Goal: Communication & Community: Answer question/provide support

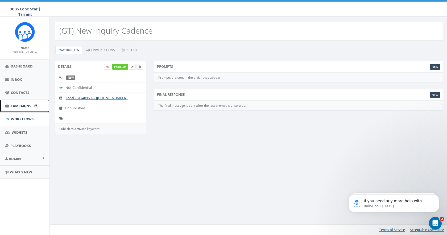
click at [23, 104] on span "Campaigns" at bounding box center [21, 105] width 21 height 5
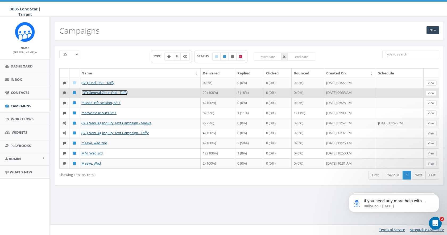
click at [103, 93] on link "(GT) General Close Out - Taffy" at bounding box center [104, 92] width 46 height 5
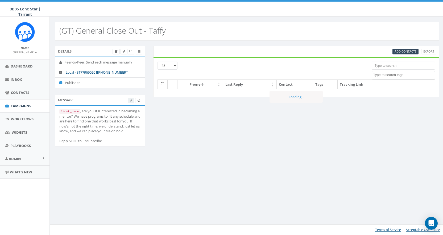
select select
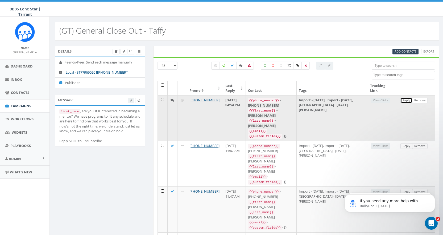
click at [407, 100] on link "Reply" at bounding box center [407, 100] width 12 height 6
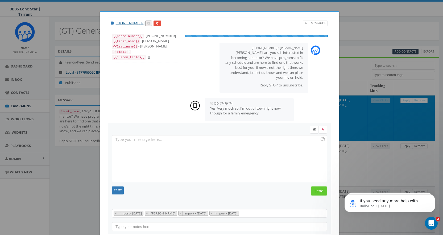
scroll to position [55, 0]
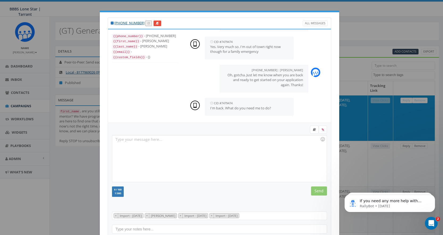
click at [123, 143] on div at bounding box center [219, 158] width 214 height 47
click at [228, 138] on div "We need to start with the volunteer application. Here's the link:" at bounding box center [219, 158] width 214 height 47
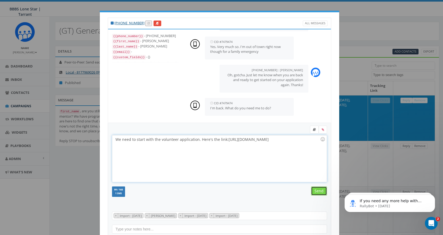
click at [317, 192] on input "Send" at bounding box center [319, 190] width 16 height 9
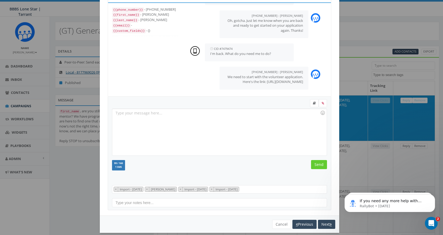
scroll to position [32, 0]
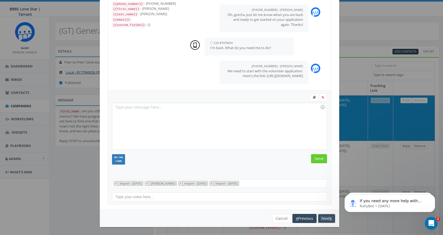
click at [325, 220] on button "Next" at bounding box center [326, 218] width 17 height 9
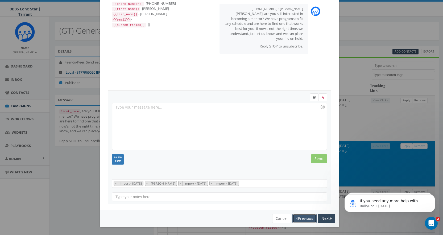
click at [305, 219] on button "Previous" at bounding box center [305, 218] width 24 height 9
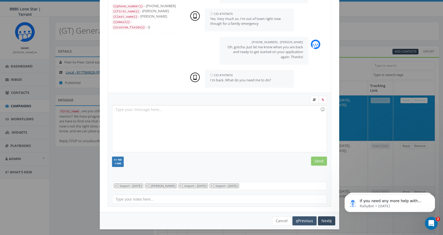
scroll to position [88, 0]
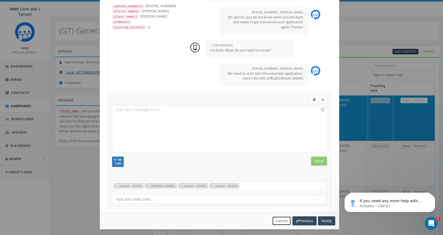
click at [277, 219] on button "Cancel" at bounding box center [281, 220] width 19 height 9
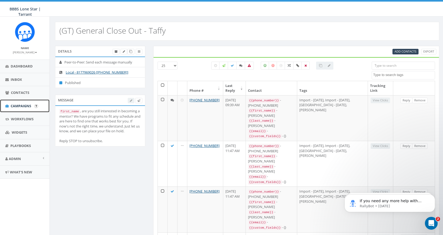
click at [21, 104] on span "Campaigns" at bounding box center [21, 105] width 21 height 5
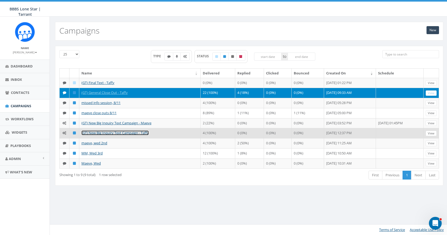
click at [116, 133] on link "(GT) New Big Inquiry Text Campaign - Taffy" at bounding box center [114, 132] width 67 height 5
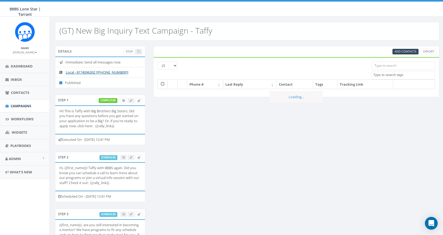
select select
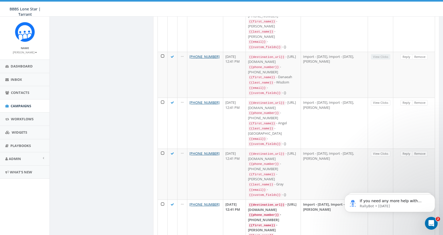
scroll to position [399, 0]
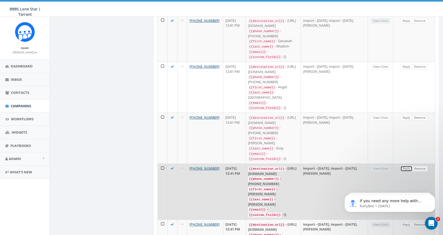
click at [408, 166] on link "Reply" at bounding box center [407, 169] width 12 height 6
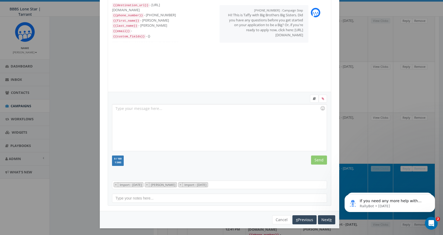
scroll to position [32, 0]
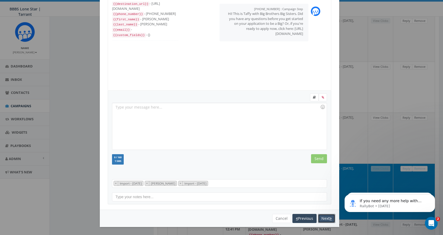
click at [323, 218] on button "Next" at bounding box center [326, 218] width 17 height 9
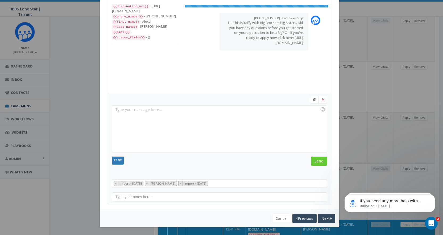
scroll to position [11, 0]
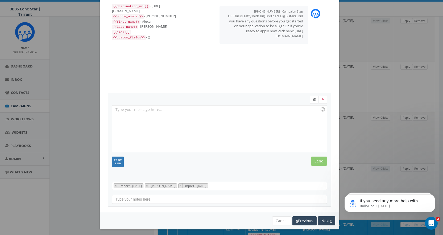
click at [268, 221] on div "Cancel Previous Next" at bounding box center [220, 220] width 232 height 9
click at [276, 220] on button "Cancel" at bounding box center [281, 220] width 19 height 9
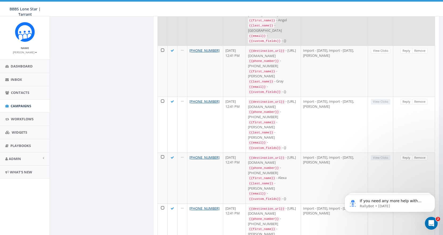
scroll to position [470, 0]
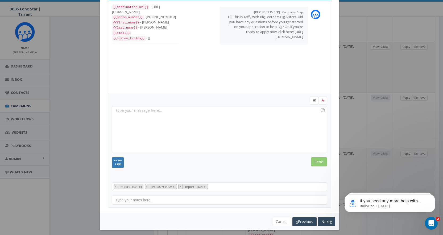
scroll to position [32, 0]
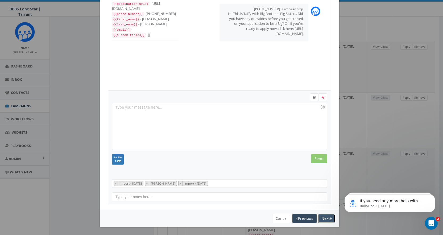
click at [330, 218] on icon "button" at bounding box center [331, 218] width 2 height 4
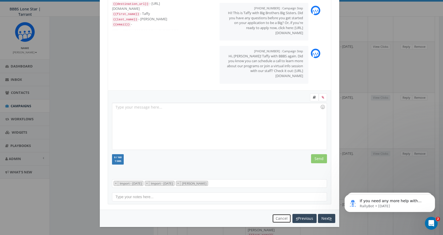
click at [273, 216] on button "Cancel" at bounding box center [281, 218] width 19 height 9
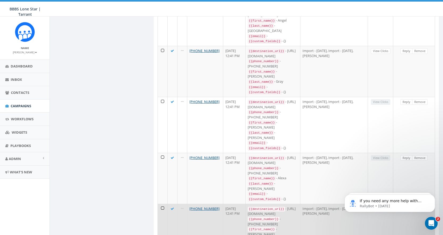
scroll to position [470, 0]
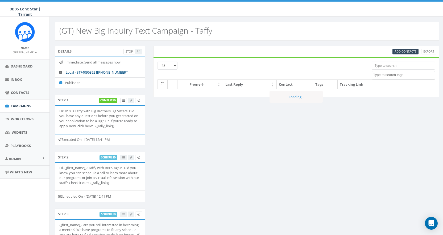
select select
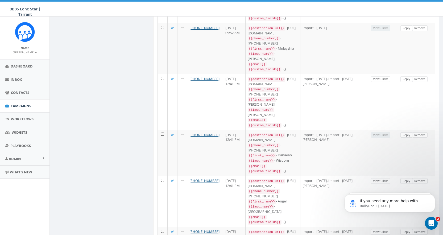
scroll to position [284, 0]
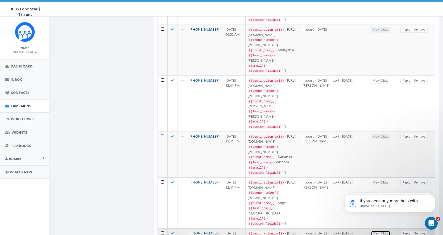
click at [376, 230] on link "View Clicks" at bounding box center [380, 233] width 19 height 6
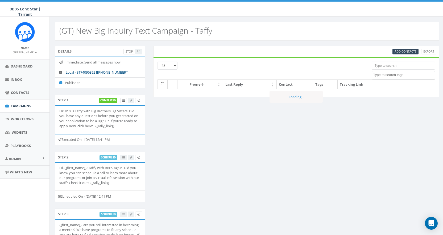
select select
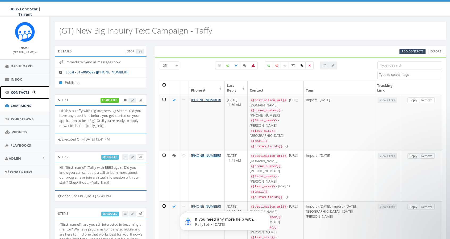
click at [22, 93] on span "Contacts" at bounding box center [20, 92] width 18 height 5
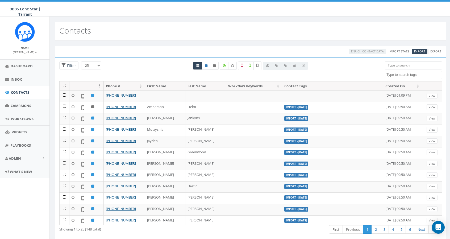
select select
drag, startPoint x: 405, startPoint y: 66, endPoint x: 400, endPoint y: 66, distance: 4.5
click at [404, 66] on input "search" at bounding box center [413, 66] width 57 height 8
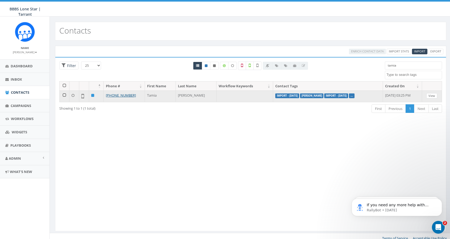
type input "tamia"
click at [432, 94] on link "View" at bounding box center [432, 96] width 11 height 6
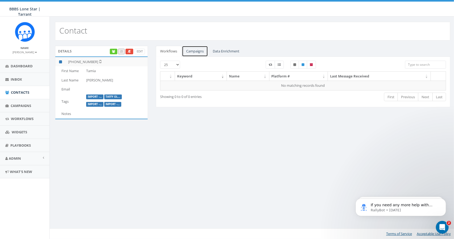
click at [196, 49] on link "Campaigns" at bounding box center [195, 51] width 26 height 11
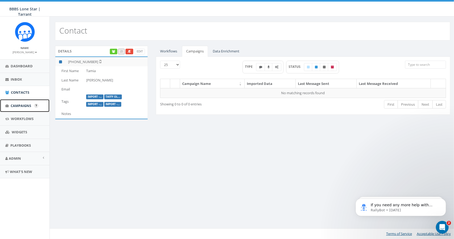
click at [19, 106] on span "Campaigns" at bounding box center [21, 105] width 21 height 5
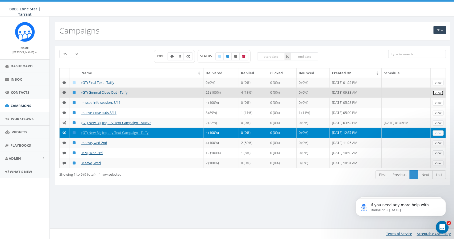
click at [437, 91] on link "View" at bounding box center [438, 93] width 11 height 6
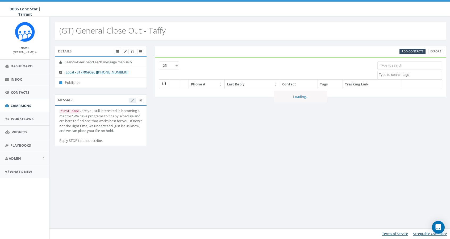
select select
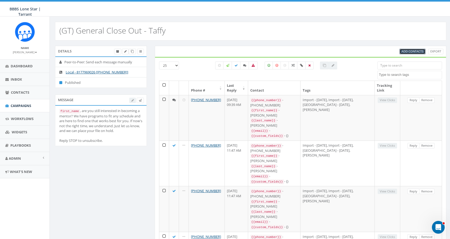
click at [407, 49] on span "Add Contacts" at bounding box center [413, 51] width 22 height 4
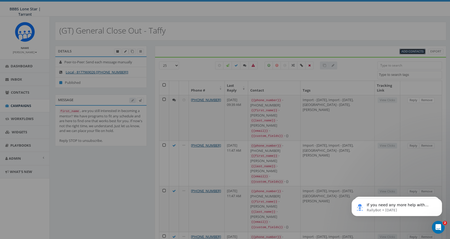
select select
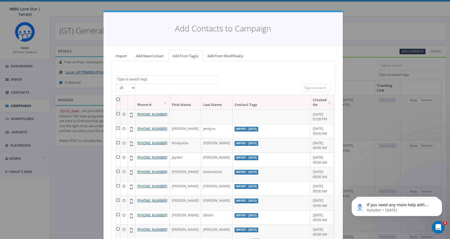
click at [318, 88] on input "search" at bounding box center [316, 88] width 29 height 8
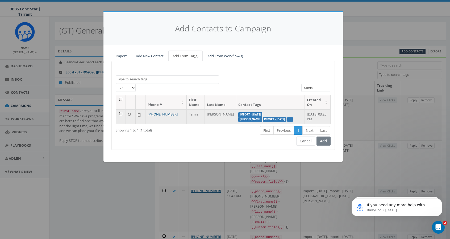
type input "tamia"
click at [118, 114] on td at bounding box center [121, 116] width 10 height 14
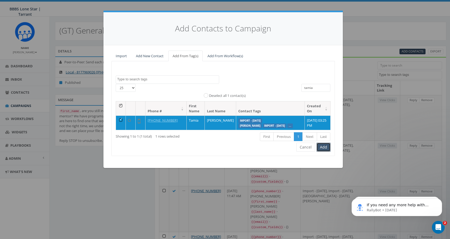
click at [325, 151] on button "Add" at bounding box center [324, 147] width 14 height 9
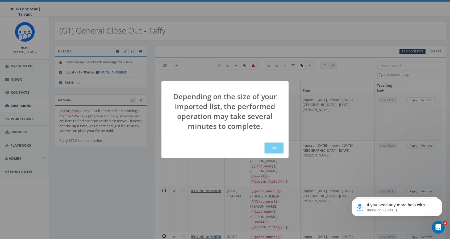
click at [275, 146] on button "OK" at bounding box center [274, 148] width 18 height 11
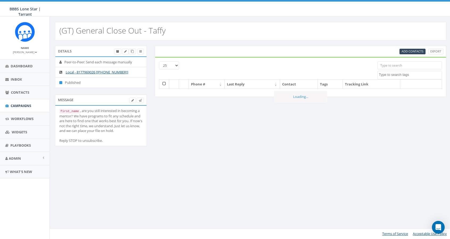
select select
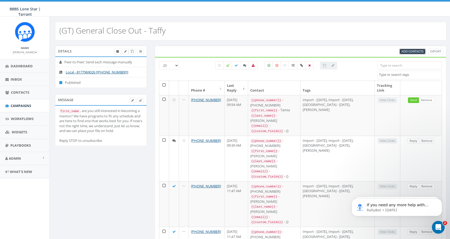
click at [412, 49] on span "Add Contacts" at bounding box center [413, 51] width 22 height 4
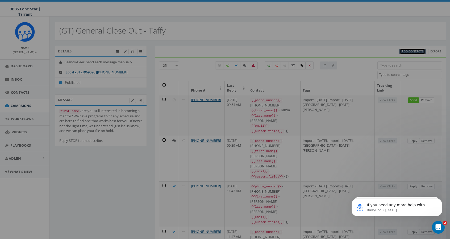
select select
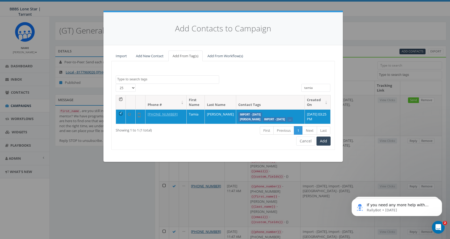
drag, startPoint x: 316, startPoint y: 87, endPoint x: 285, endPoint y: 78, distance: 32.5
click at [281, 87] on div "25 50 100 All 1 contact(s) on current page All 1 contact(s) filtered tamia" at bounding box center [223, 89] width 223 height 11
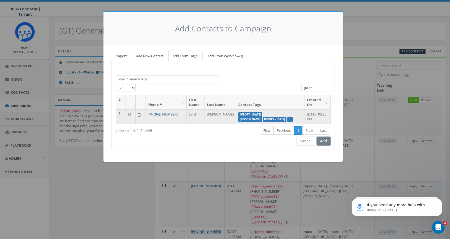
type input "juliah"
click at [119, 112] on td at bounding box center [121, 116] width 10 height 14
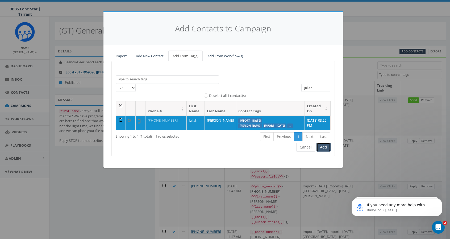
click at [322, 150] on button "Add" at bounding box center [324, 147] width 14 height 9
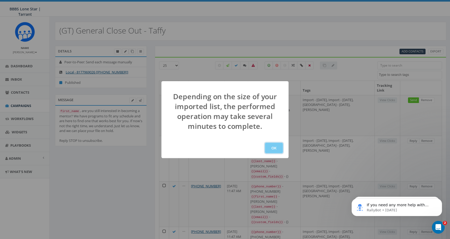
click at [276, 148] on button "OK" at bounding box center [274, 148] width 18 height 11
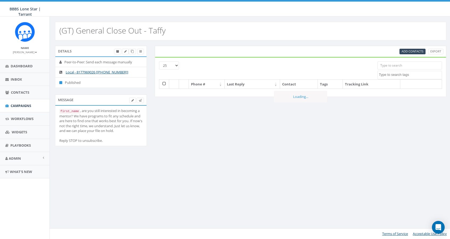
select select
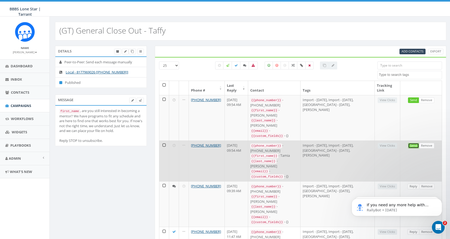
click at [415, 143] on link "Send" at bounding box center [413, 146] width 11 height 6
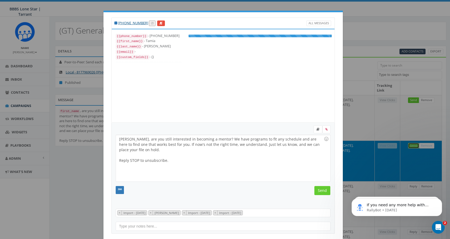
scroll to position [15, 0]
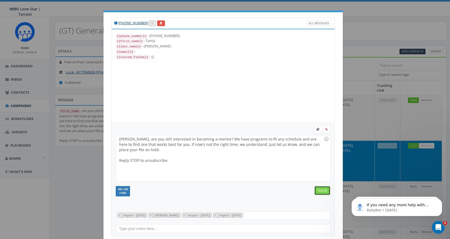
click at [319, 189] on input "Send" at bounding box center [323, 190] width 16 height 9
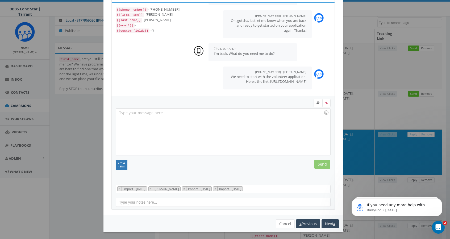
scroll to position [53, 0]
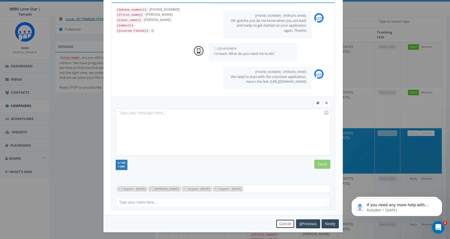
click at [284, 222] on button "Cancel" at bounding box center [285, 223] width 19 height 9
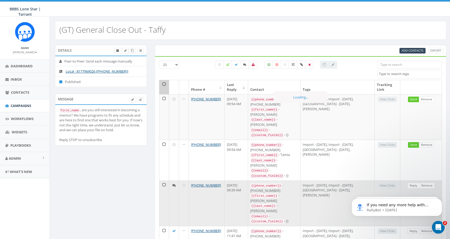
scroll to position [0, 0]
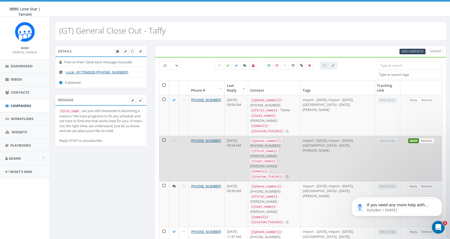
click at [413, 138] on link "Send" at bounding box center [413, 141] width 11 height 6
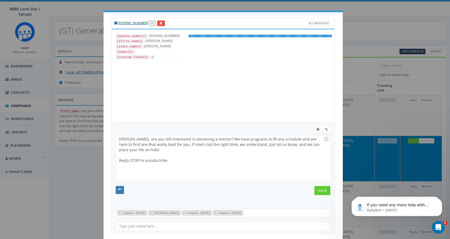
scroll to position [15, 0]
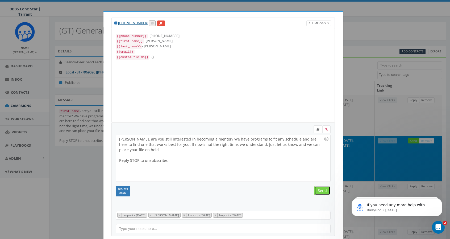
click at [324, 189] on input "Send" at bounding box center [323, 190] width 16 height 9
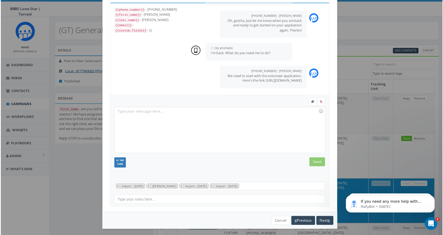
scroll to position [26, 0]
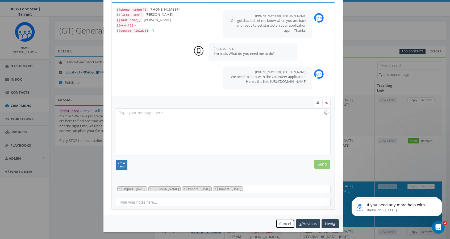
click at [284, 223] on button "Cancel" at bounding box center [285, 223] width 19 height 9
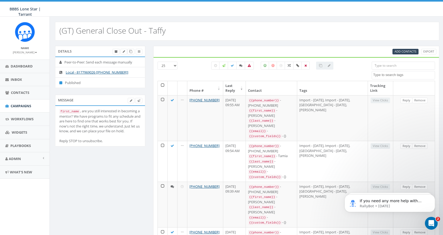
click at [431, 220] on icon "Open Intercom Messenger" at bounding box center [431, 223] width 9 height 9
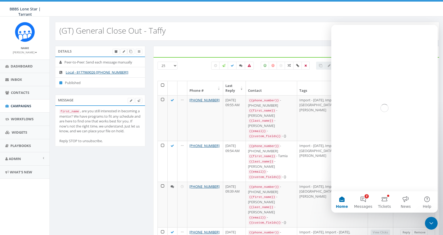
scroll to position [0, 0]
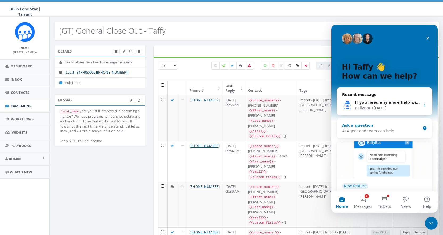
click at [364, 125] on div "Ask a question" at bounding box center [381, 125] width 78 height 6
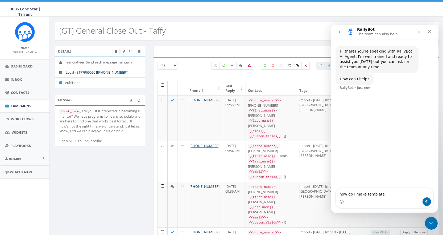
type textarea "how do I make templates"
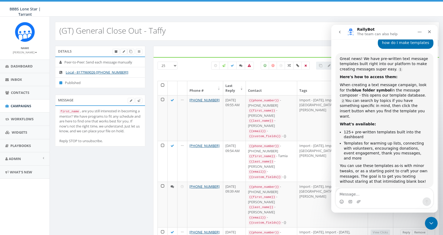
scroll to position [64, 0]
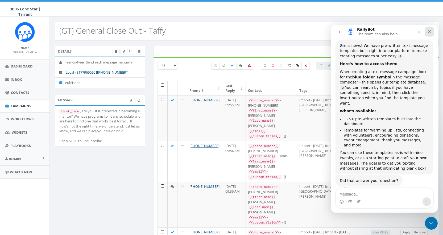
click at [429, 30] on icon "Close" at bounding box center [430, 32] width 4 height 4
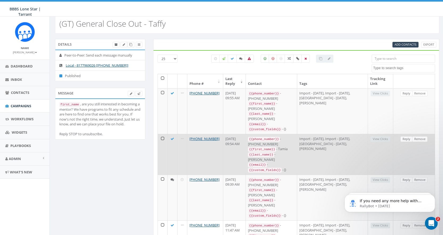
scroll to position [0, 0]
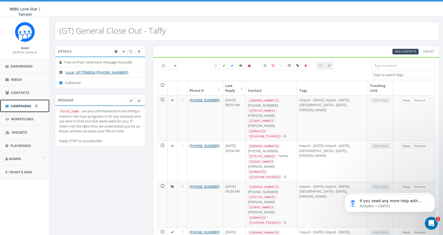
click at [25, 105] on span "Campaigns" at bounding box center [21, 105] width 21 height 5
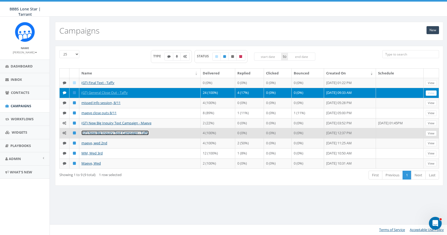
click at [125, 132] on link "(GT) New Big Inquiry Text Campaign - Taffy" at bounding box center [114, 132] width 67 height 5
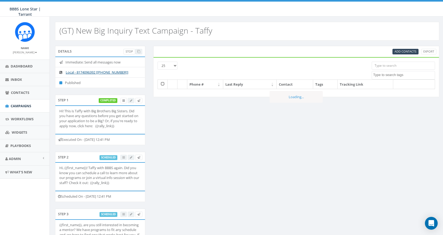
select select
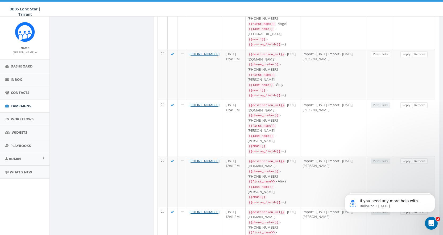
scroll to position [470, 0]
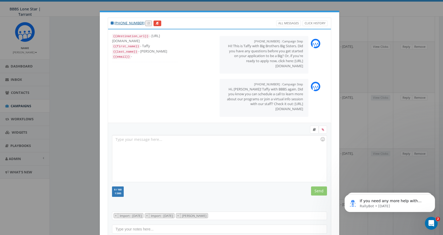
scroll to position [11, 0]
click at [313, 129] on icon at bounding box center [314, 129] width 3 height 3
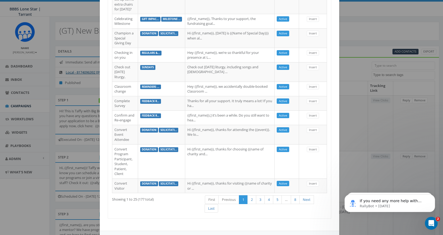
scroll to position [432, 0]
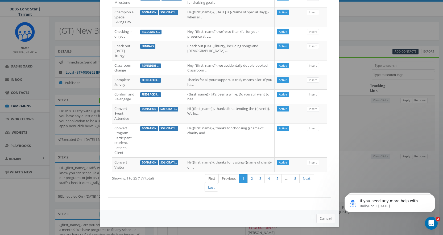
click at [432, 221] on icon "Open Intercom Messenger" at bounding box center [431, 223] width 9 height 9
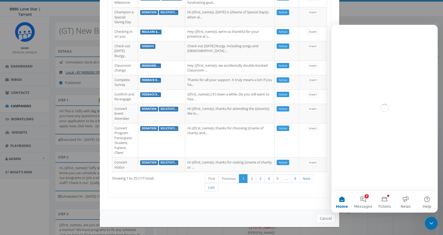
scroll to position [0, 0]
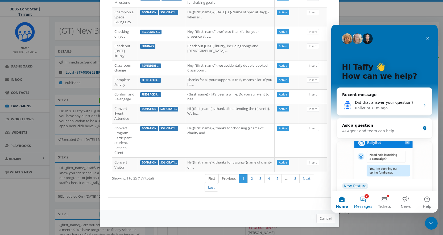
click at [362, 199] on button "2 Messages" at bounding box center [363, 201] width 21 height 21
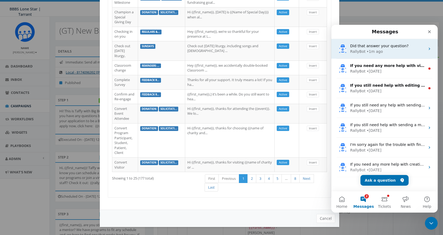
click at [371, 42] on div "Did that answer your question? RallyBot • 1m ago" at bounding box center [384, 49] width 106 height 20
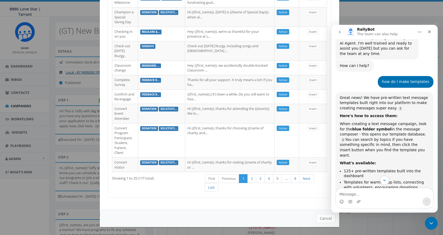
scroll to position [11, 0]
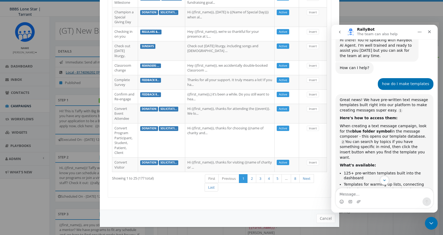
click at [166, 186] on div "Showing 1 to 25 (177 total) First Previous 1 2 3 4 5 … 8 Next Last" at bounding box center [219, 183] width 223 height 20
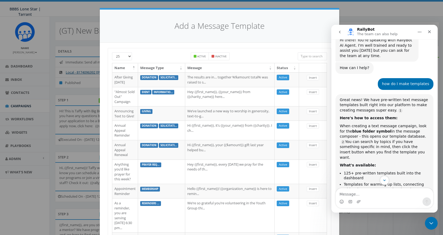
scroll to position [0, 0]
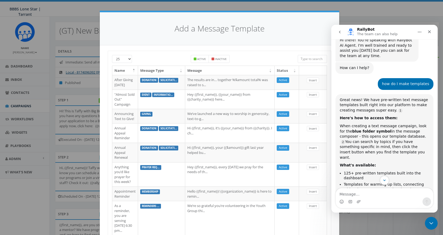
click at [308, 59] on input "search" at bounding box center [312, 59] width 29 height 8
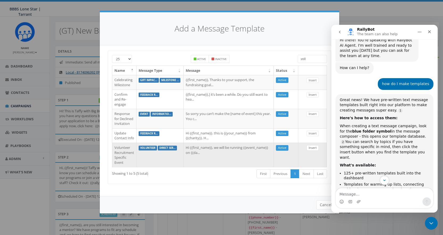
type input "still"
click at [314, 147] on link "Insert" at bounding box center [313, 148] width 12 height 6
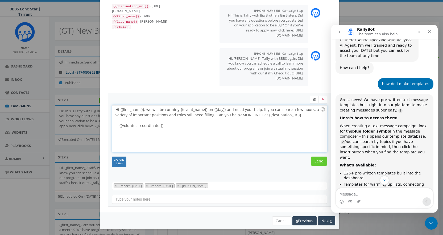
scroll to position [32, 0]
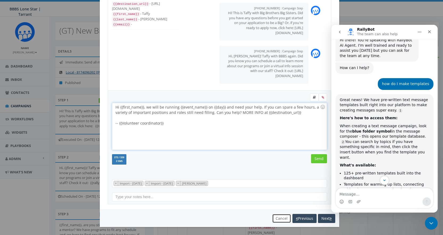
click at [281, 217] on button "Cancel" at bounding box center [281, 218] width 19 height 9
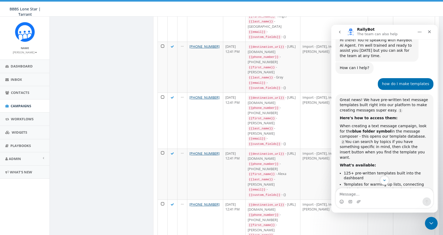
scroll to position [0, 0]
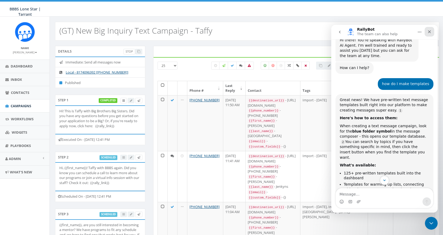
click at [428, 30] on icon "Close" at bounding box center [430, 32] width 4 height 4
